Goal: Navigation & Orientation: Find specific page/section

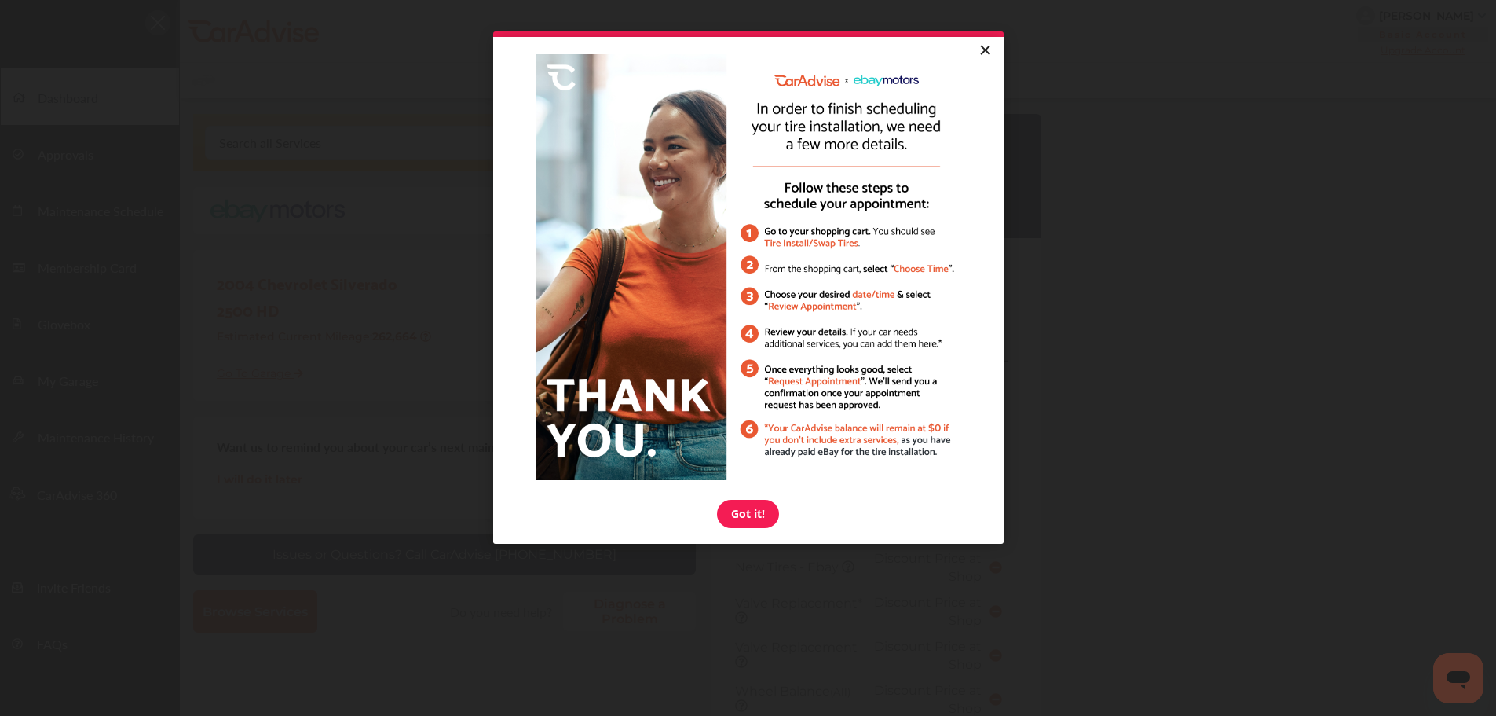
click at [985, 46] on link "×" at bounding box center [985, 51] width 27 height 28
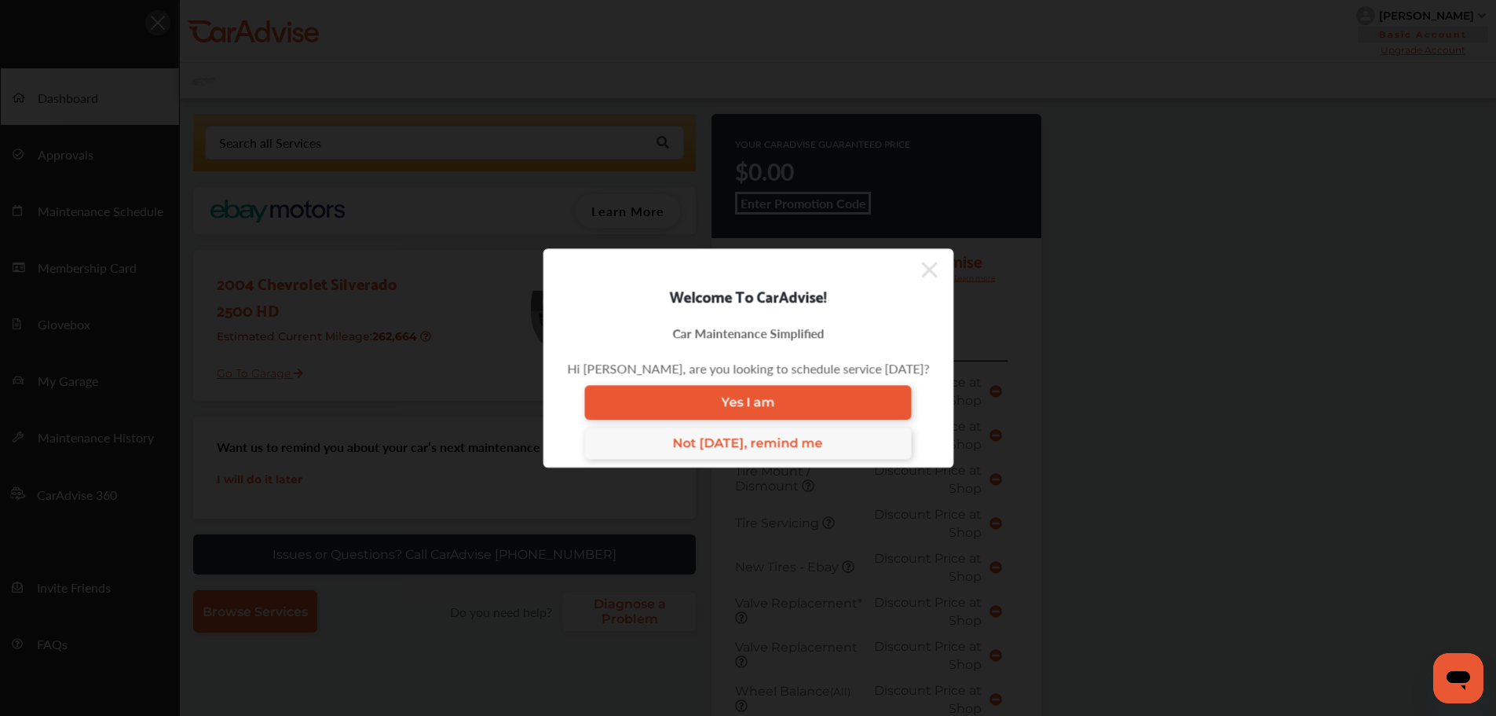
click at [921, 269] on icon at bounding box center [929, 270] width 16 height 16
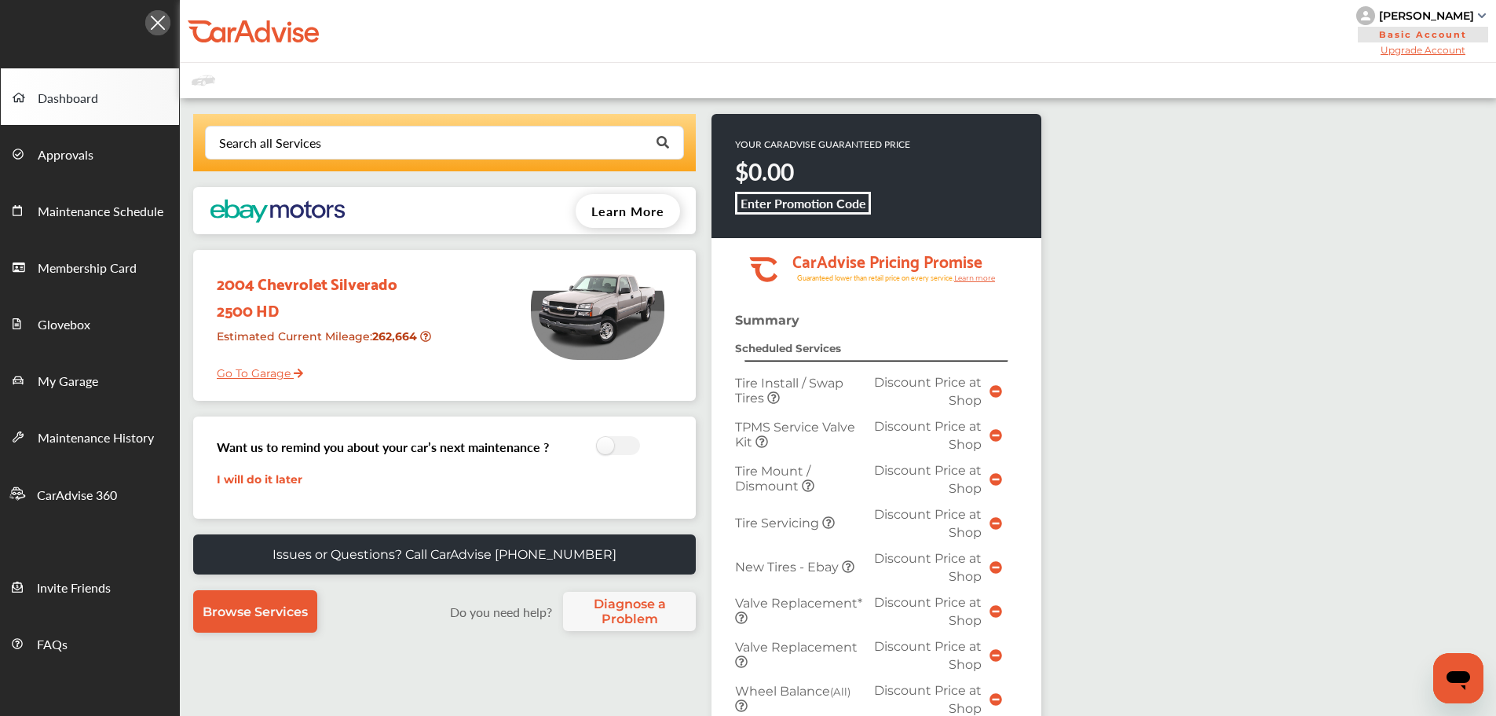
click at [241, 372] on link "Go To Garage" at bounding box center [254, 369] width 98 height 30
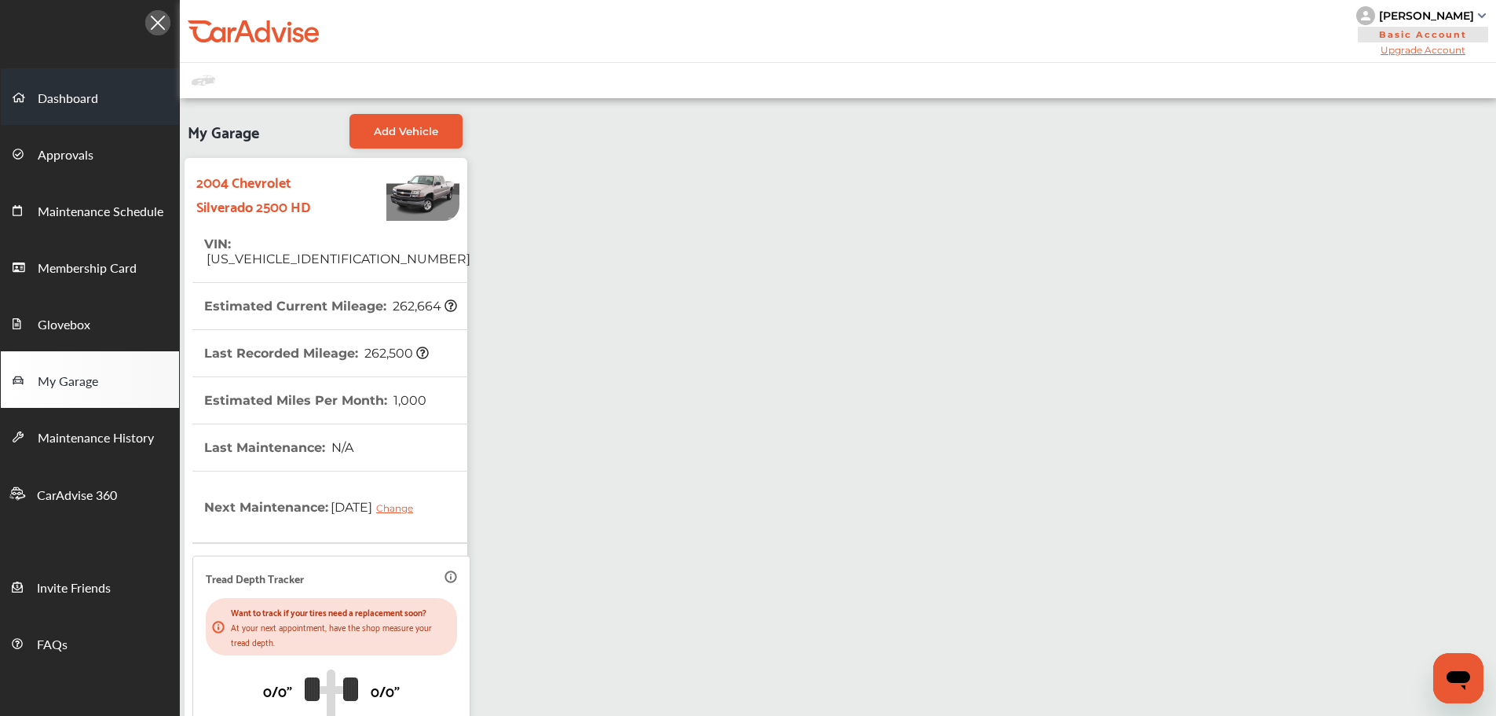
drag, startPoint x: 72, startPoint y: 97, endPoint x: 178, endPoint y: 112, distance: 106.3
click at [71, 97] on span "Dashboard" at bounding box center [68, 99] width 60 height 20
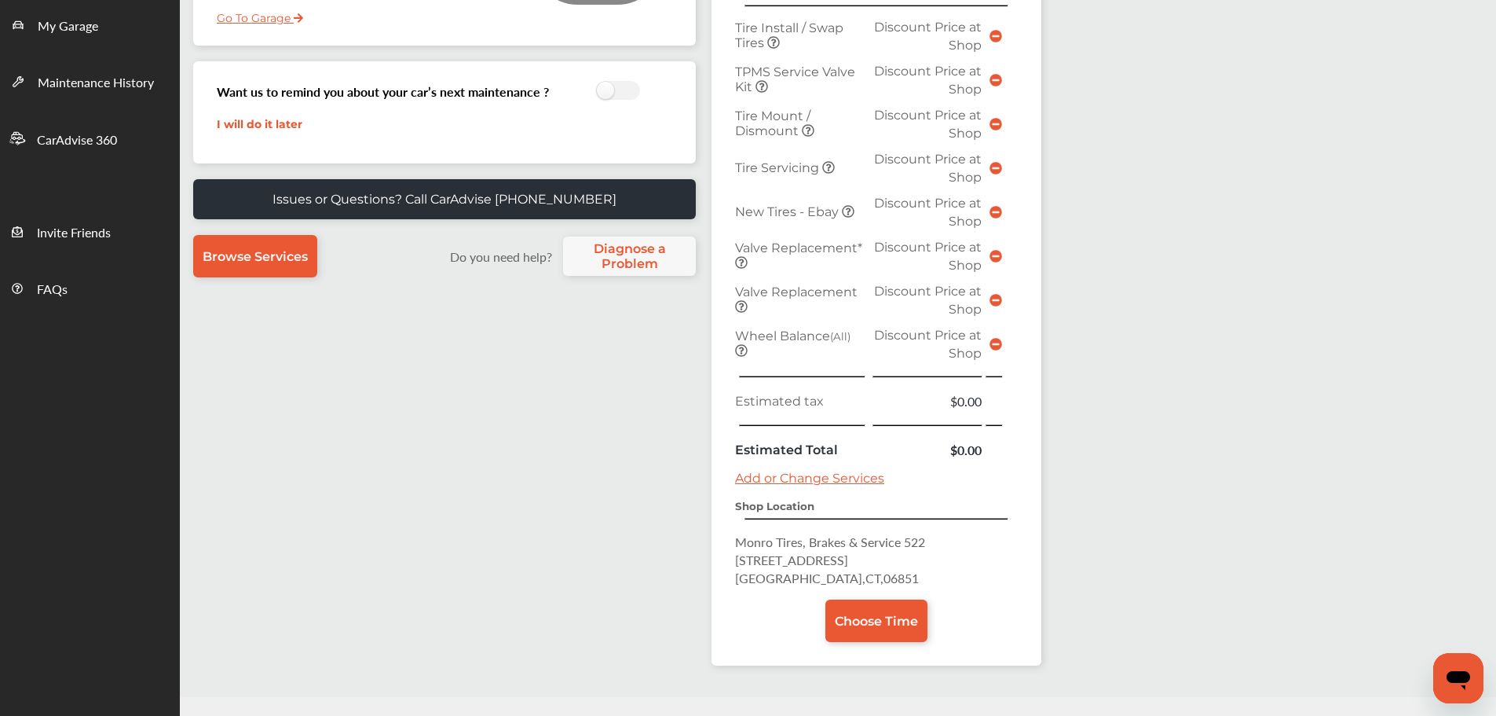
scroll to position [394, 0]
